Goal: Transaction & Acquisition: Purchase product/service

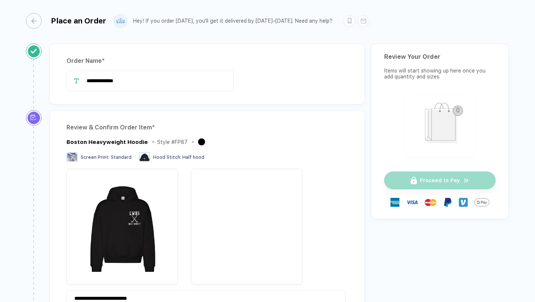
drag, startPoint x: 128, startPoint y: 83, endPoint x: 53, endPoint y: 79, distance: 75.2
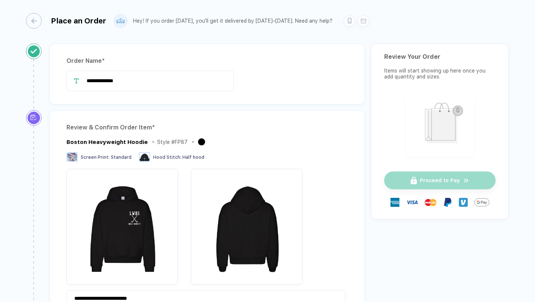
click at [53, 79] on div "**********" at bounding box center [206, 73] width 315 height 61
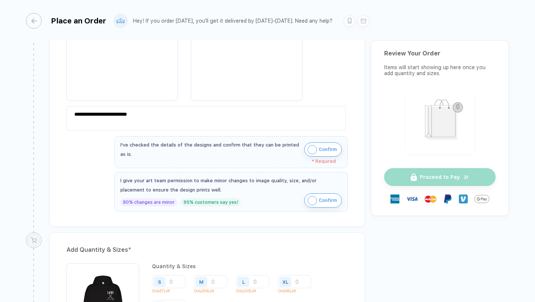
scroll to position [376, 0]
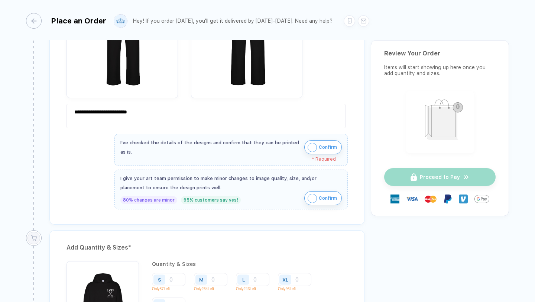
type input "**********"
click at [308, 147] on img "button" at bounding box center [312, 147] width 9 height 9
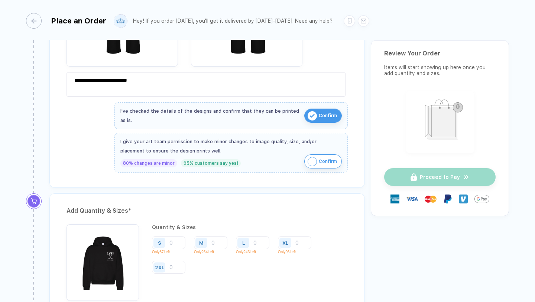
scroll to position [406, 0]
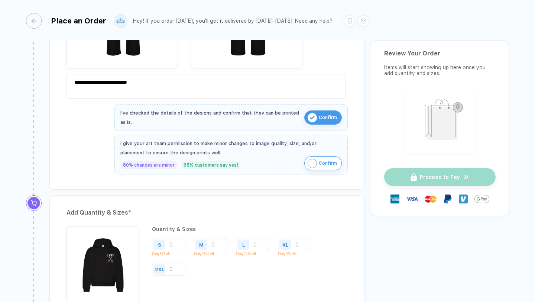
click at [309, 159] on img "button" at bounding box center [312, 163] width 9 height 9
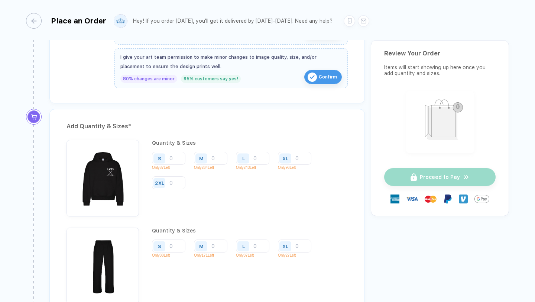
scroll to position [494, 0]
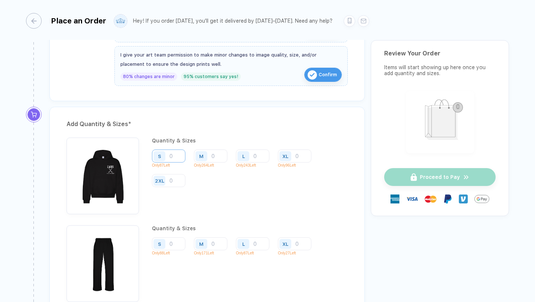
click at [170, 157] on input "number" at bounding box center [168, 155] width 33 height 13
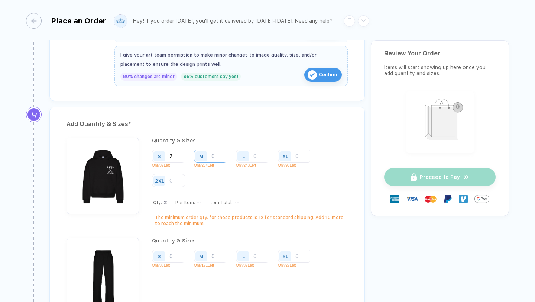
type input "2"
click at [214, 159] on input "number" at bounding box center [210, 155] width 33 height 13
type input "9"
click at [258, 154] on input "number" at bounding box center [252, 155] width 33 height 13
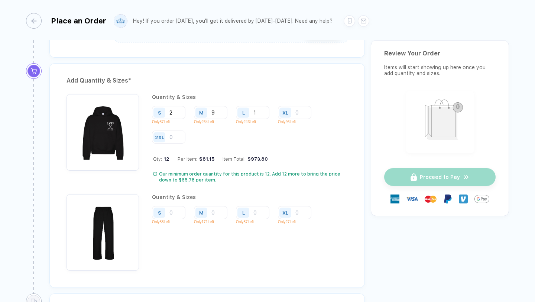
scroll to position [540, 0]
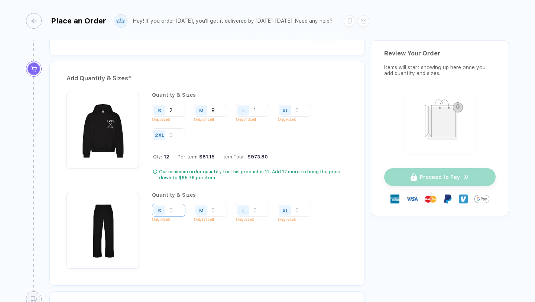
type input "1"
click at [174, 210] on input "number" at bounding box center [168, 210] width 33 height 13
type input "7"
click at [218, 208] on input "number" at bounding box center [210, 210] width 33 height 13
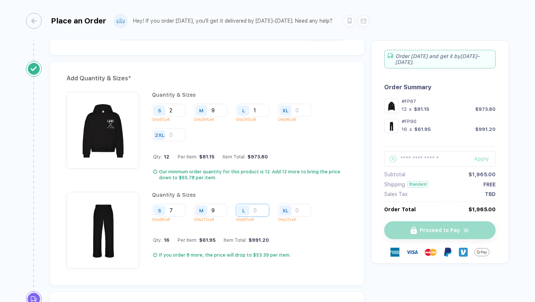
type input "9"
click at [258, 208] on input "number" at bounding box center [252, 210] width 33 height 13
type input "1"
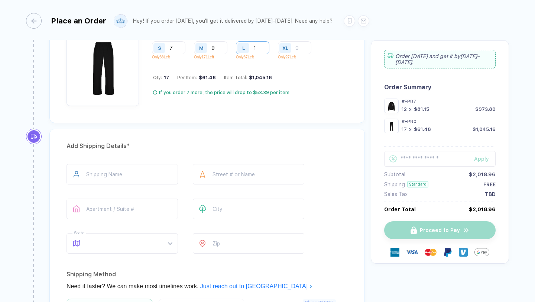
scroll to position [721, 0]
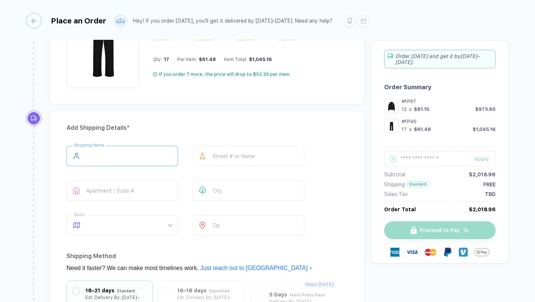
click at [129, 152] on input "text" at bounding box center [122, 156] width 111 height 20
type input "**********"
click at [218, 155] on input "text" at bounding box center [248, 156] width 111 height 20
type input "**********"
click at [134, 193] on input "text" at bounding box center [122, 190] width 111 height 20
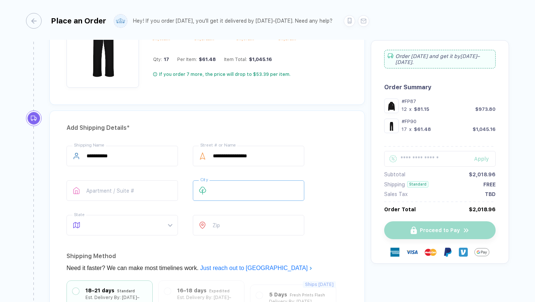
click at [252, 185] on input "text" at bounding box center [248, 190] width 111 height 20
click at [166, 224] on span at bounding box center [129, 225] width 85 height 20
type input "**********"
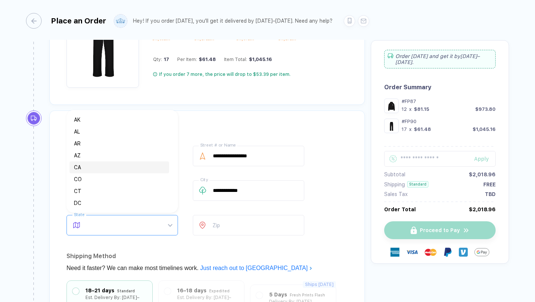
click at [106, 163] on div "CA" at bounding box center [119, 167] width 91 height 8
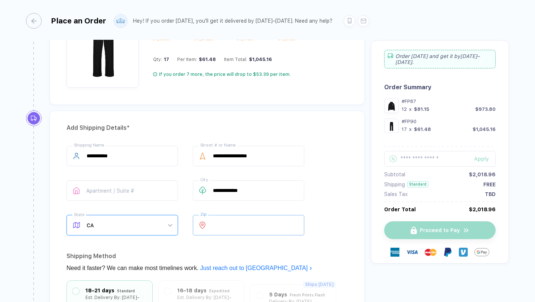
click at [241, 226] on input "number" at bounding box center [248, 225] width 111 height 20
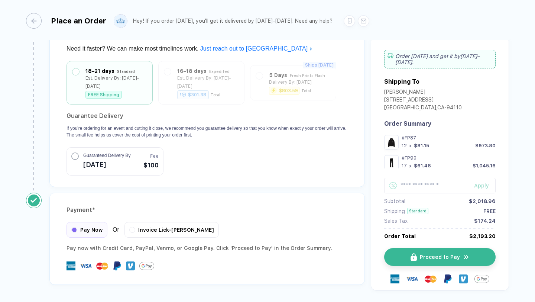
scroll to position [959, 0]
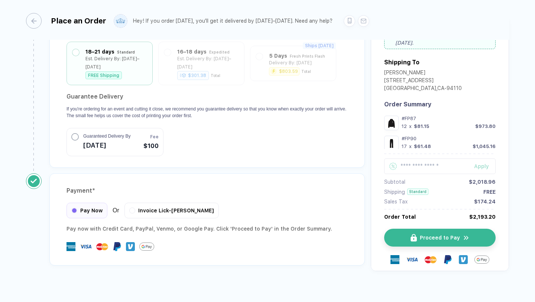
type input "*****"
click at [401, 229] on button "Proceed to Pay" at bounding box center [442, 237] width 111 height 18
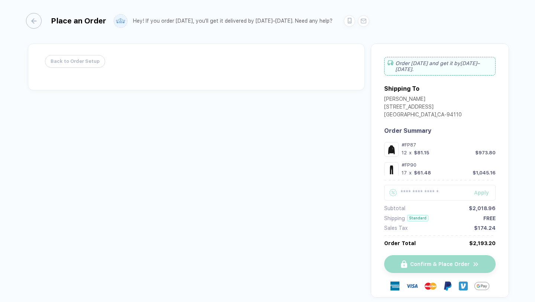
scroll to position [35, 0]
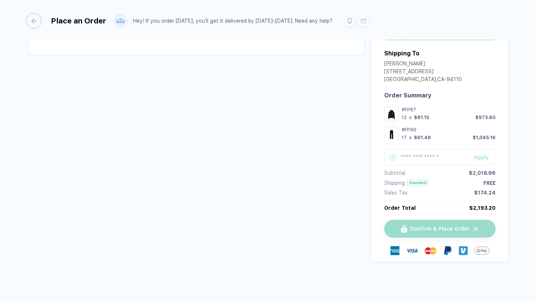
click at [224, 143] on div "Back to Order Setup Order [DATE] and get it by [DATE]–[DATE] . Shipping To [PER…" at bounding box center [267, 141] width 483 height 266
click at [230, 50] on div "Back to Order Setup" at bounding box center [196, 31] width 337 height 47
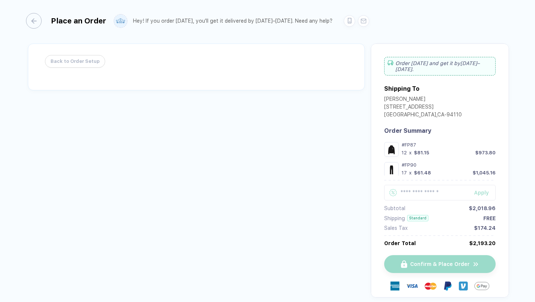
click at [447, 261] on div "Confirm & Place Order" at bounding box center [439, 271] width 111 height 51
click at [445, 63] on div "Order [DATE] and get it by [DATE]–[DATE] ." at bounding box center [439, 66] width 111 height 19
click at [409, 111] on div "[GEOGRAPHIC_DATA] , [GEOGRAPHIC_DATA] - 94110" at bounding box center [423, 115] width 78 height 8
click at [425, 190] on input "text" at bounding box center [439, 193] width 111 height 16
click at [442, 164] on div "#FP90 17 x $61.48 $1,045.16" at bounding box center [449, 169] width 94 height 14
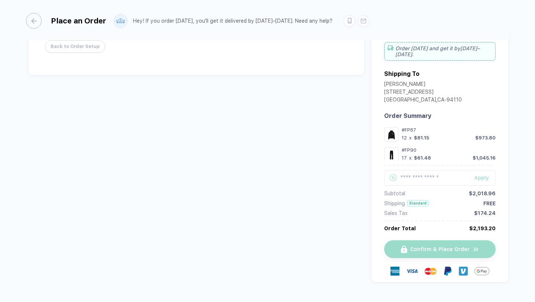
scroll to position [35, 0]
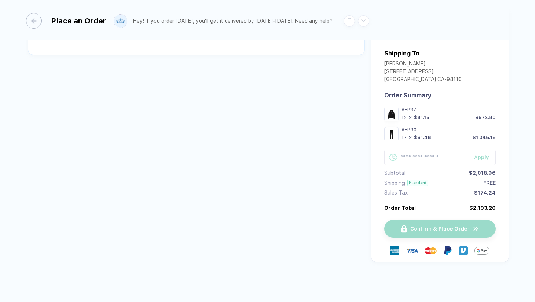
click at [448, 226] on div "Confirm & Place Order" at bounding box center [439, 235] width 111 height 51
click at [33, 20] on div "button" at bounding box center [30, 21] width 16 height 16
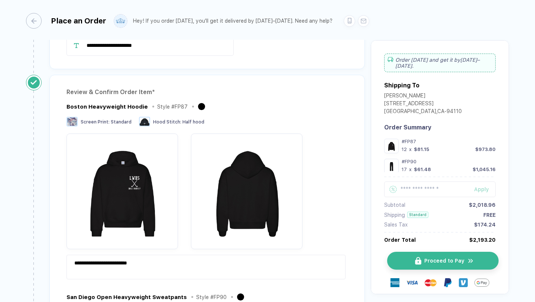
click at [446, 260] on span "Proceed to Pay" at bounding box center [444, 260] width 40 height 6
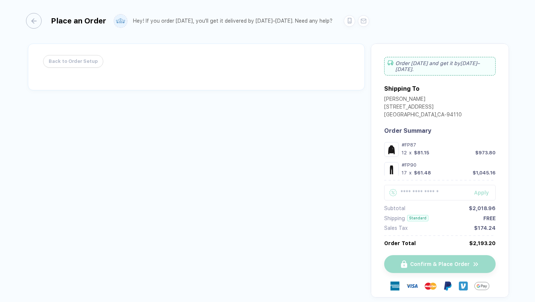
click at [83, 62] on span "Back to Order Setup" at bounding box center [73, 61] width 49 height 12
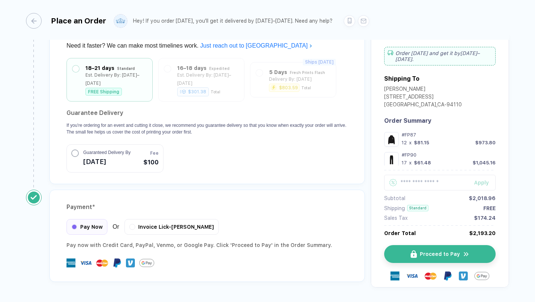
scroll to position [934, 0]
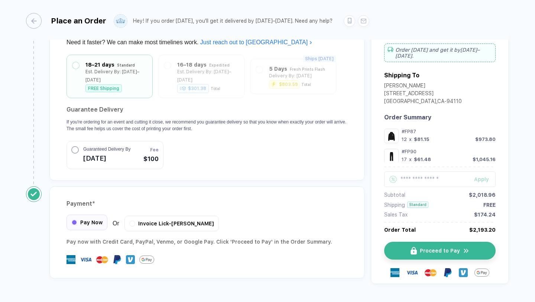
click at [87, 219] on span "Pay Now" at bounding box center [91, 222] width 22 height 6
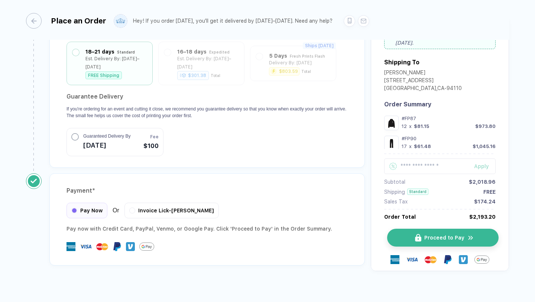
click at [453, 234] on span "Proceed to Pay" at bounding box center [444, 237] width 40 height 6
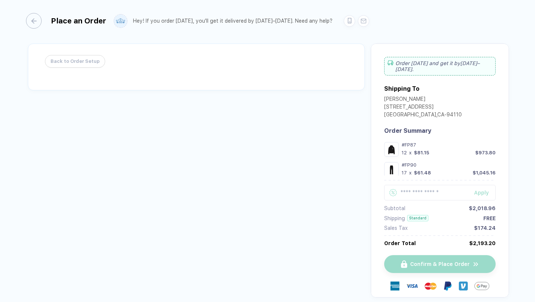
click at [143, 69] on div "Back to Order Setup" at bounding box center [196, 66] width 337 height 47
